Goal: Task Accomplishment & Management: Manage account settings

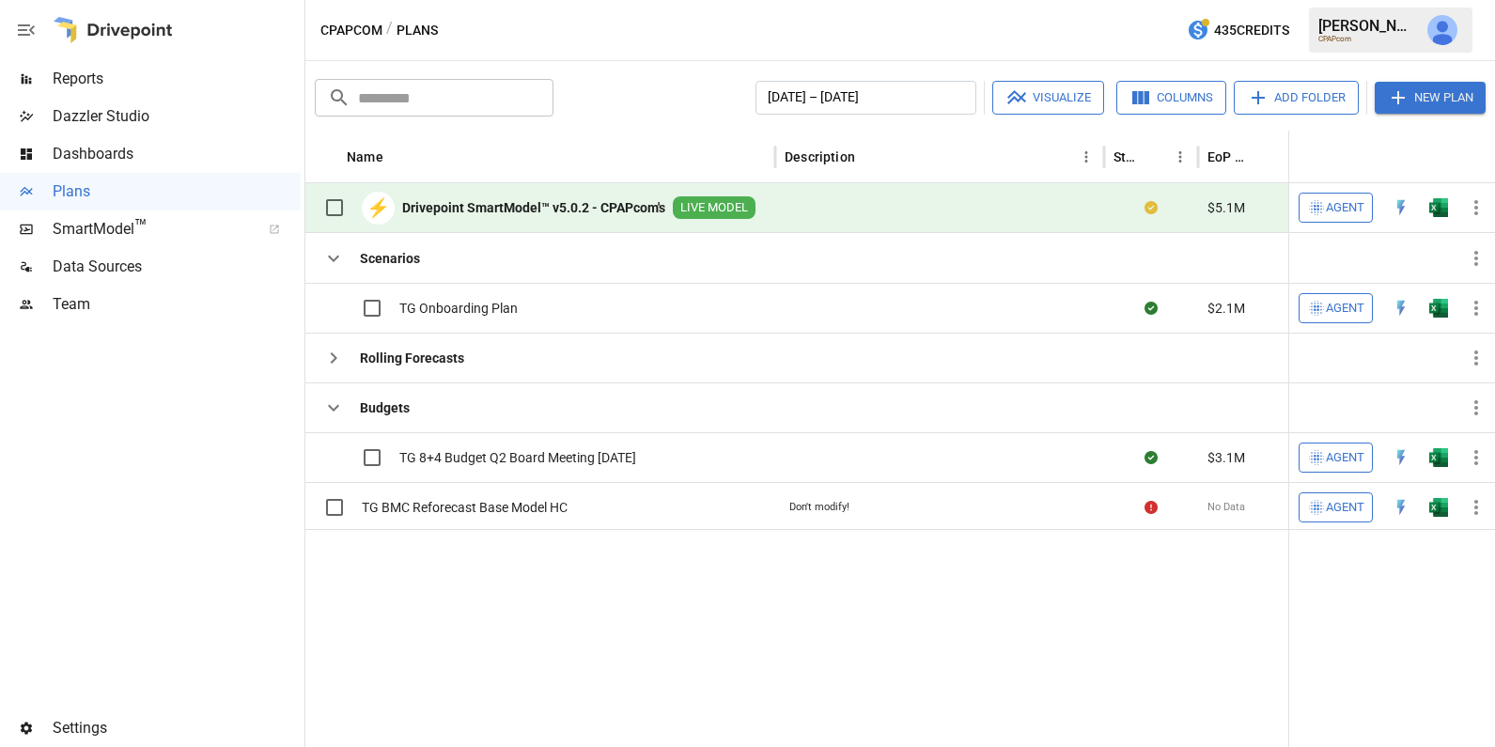
drag, startPoint x: 0, startPoint y: 0, endPoint x: 1458, endPoint y: 44, distance: 1458.6
click at [1458, 44] on button "button" at bounding box center [1442, 30] width 53 height 53
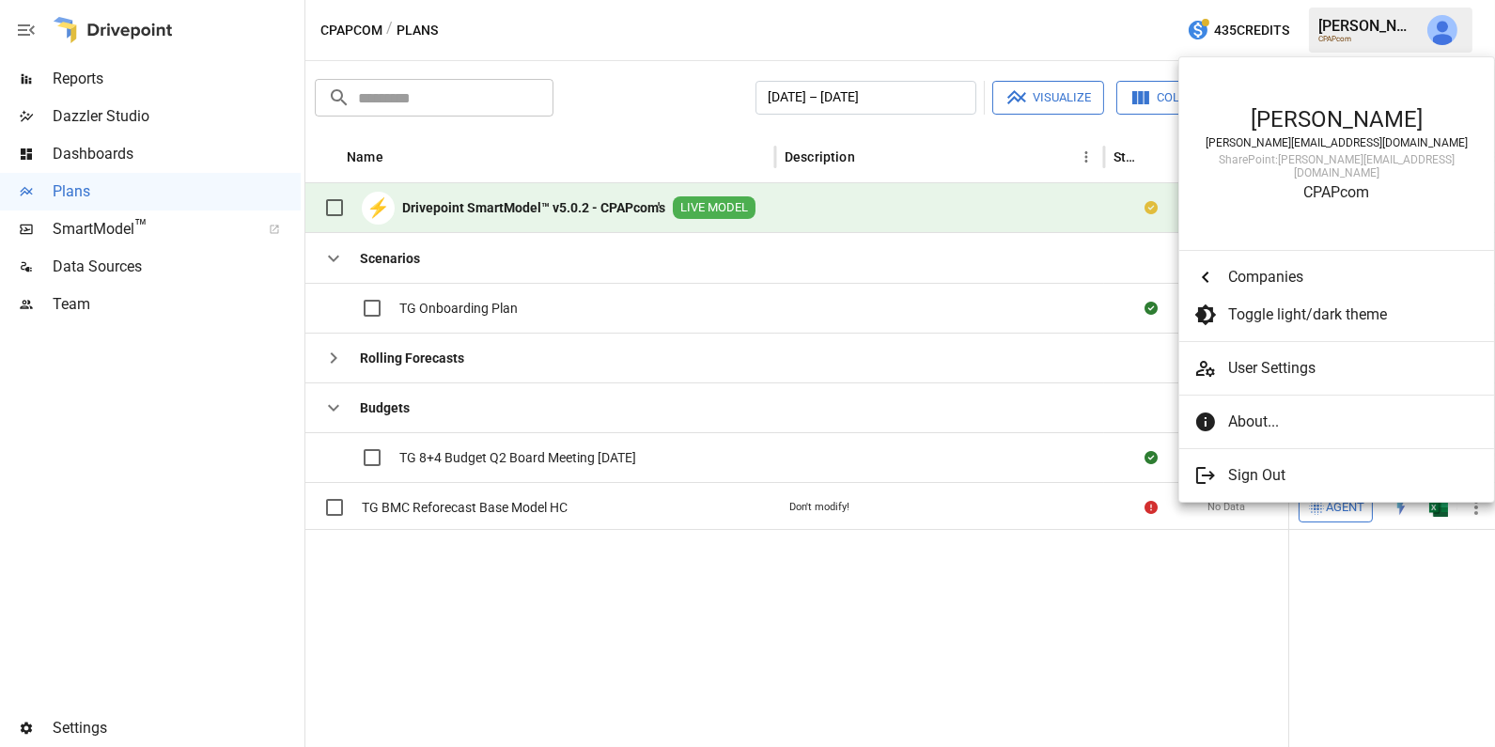
click at [833, 101] on div at bounding box center [747, 373] width 1495 height 747
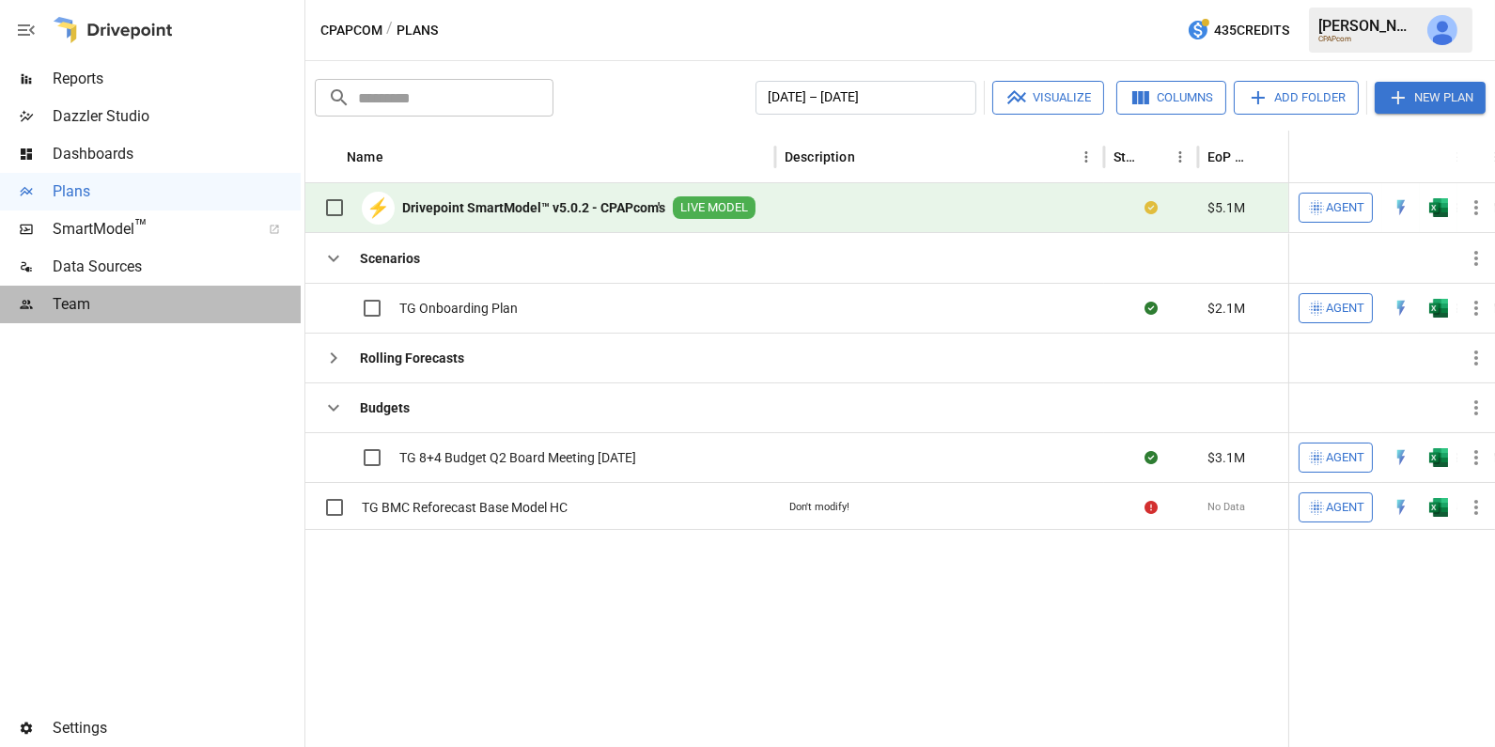
click at [142, 311] on span "Team" at bounding box center [177, 304] width 248 height 23
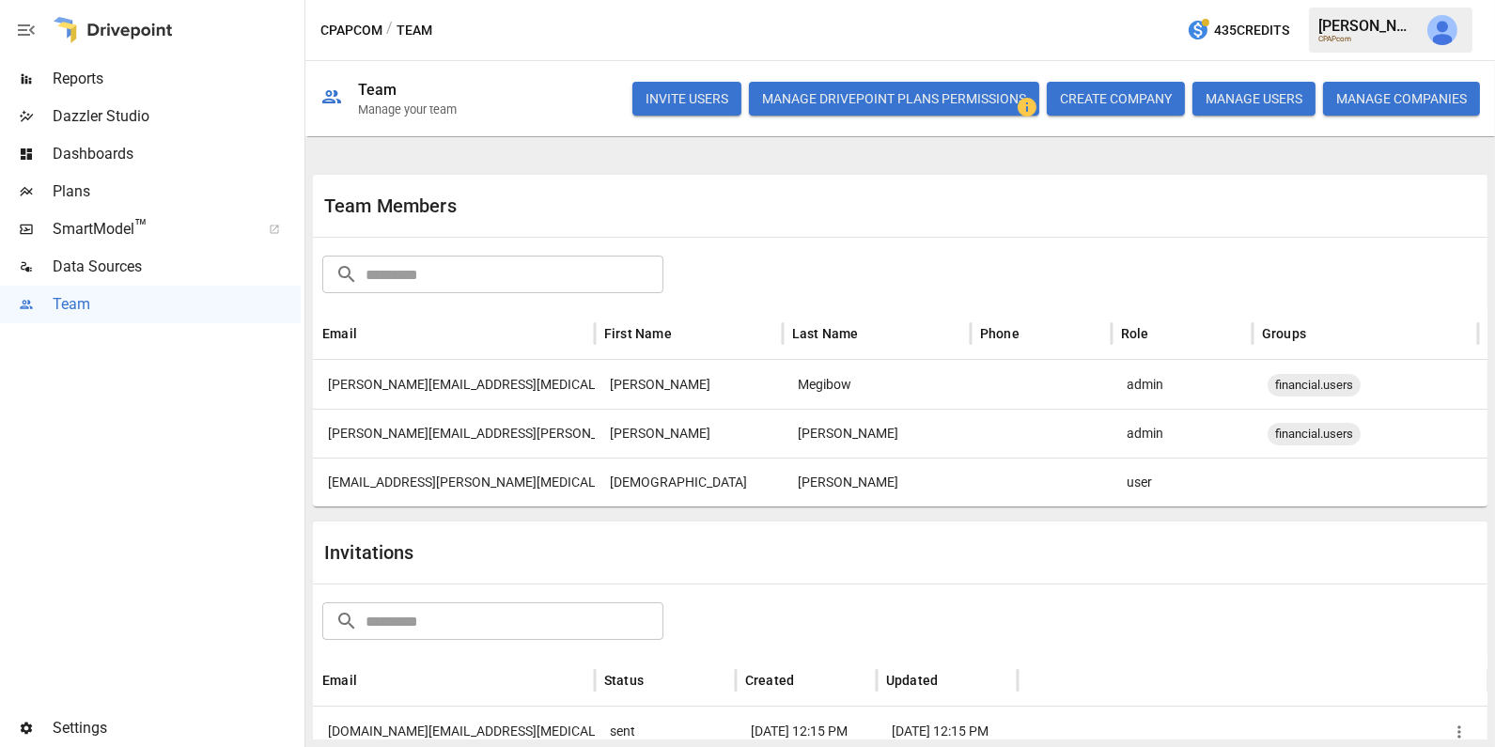
click at [455, 375] on div "[PERSON_NAME][EMAIL_ADDRESS][MEDICAL_DATA][DOMAIN_NAME]" at bounding box center [454, 384] width 282 height 49
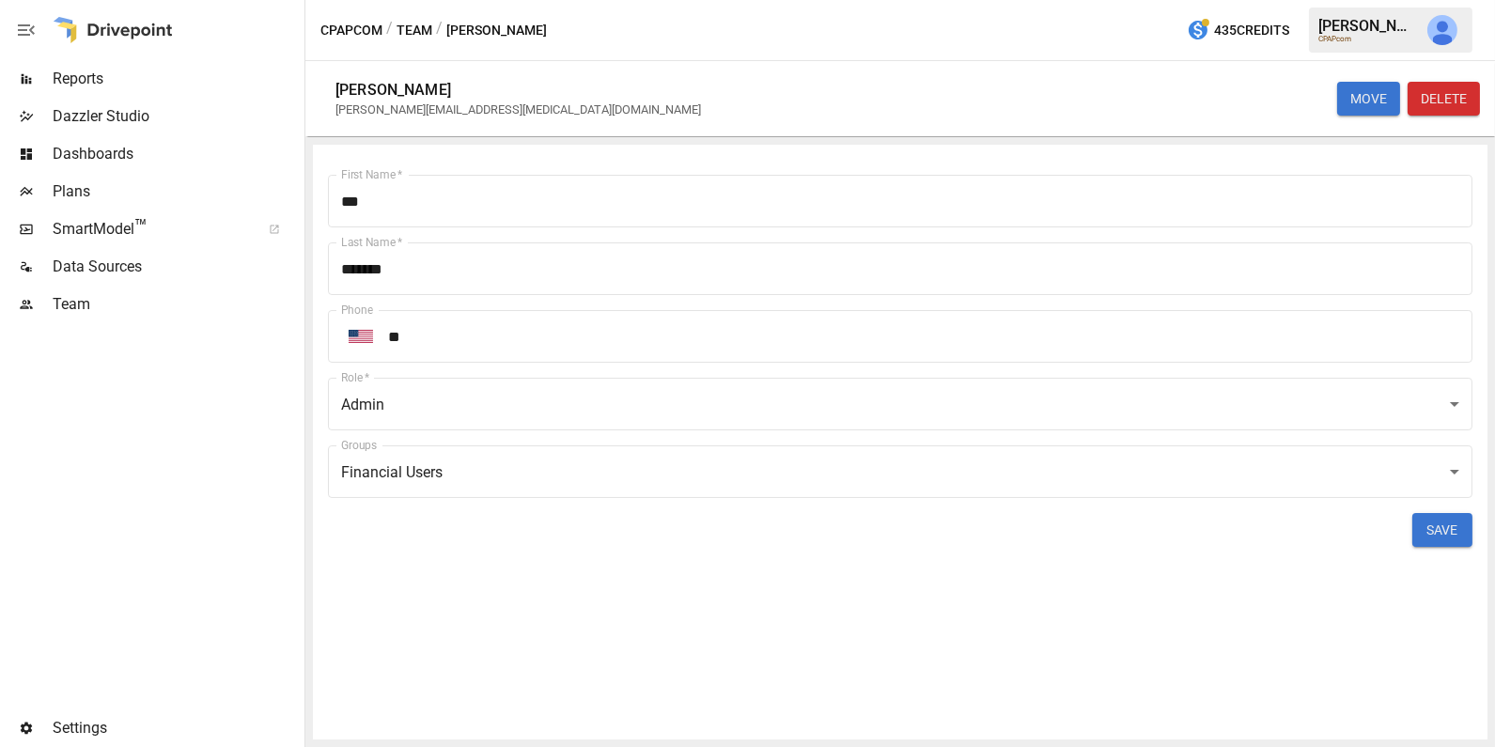
click at [411, 105] on div "[PERSON_NAME][EMAIL_ADDRESS][MEDICAL_DATA][DOMAIN_NAME]" at bounding box center [517, 109] width 365 height 14
copy div "[PERSON_NAME][EMAIL_ADDRESS][MEDICAL_DATA][DOMAIN_NAME] MOVE DELETE First Name …"
click at [153, 290] on div "Team" at bounding box center [150, 305] width 301 height 38
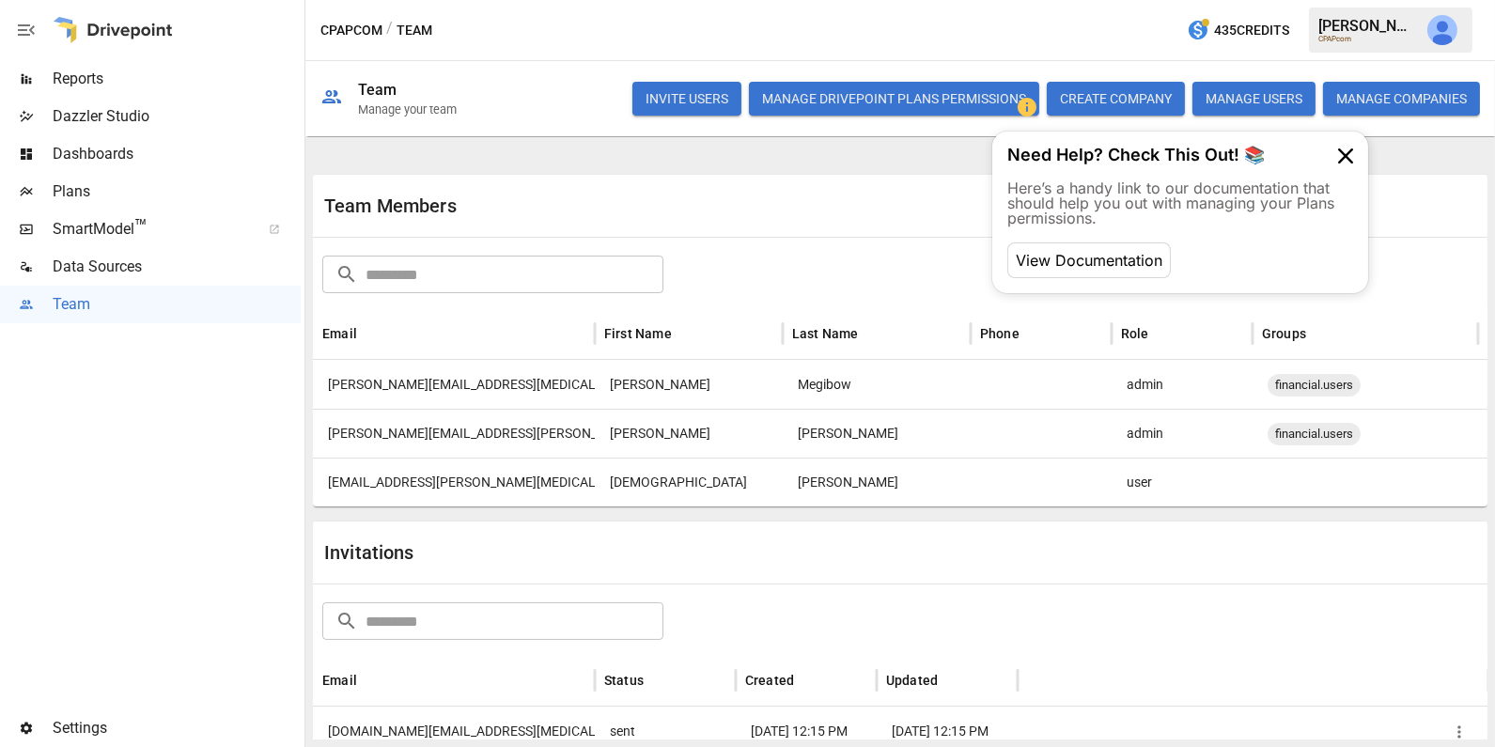
click at [814, 110] on button "Manage Drivepoint Plans Permissions" at bounding box center [894, 99] width 290 height 34
